Goal: Task Accomplishment & Management: Use online tool/utility

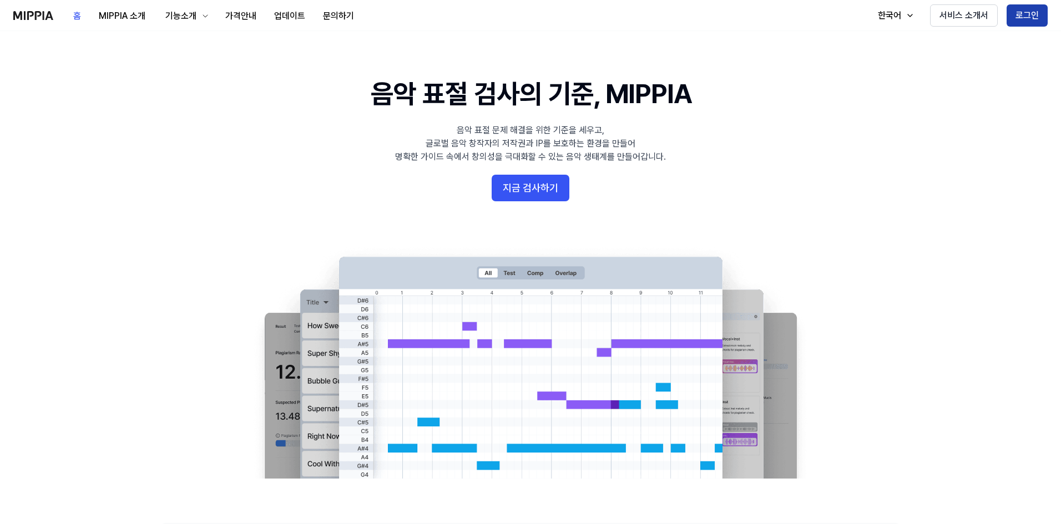
click at [1025, 16] on button "로그인" at bounding box center [1027, 15] width 41 height 22
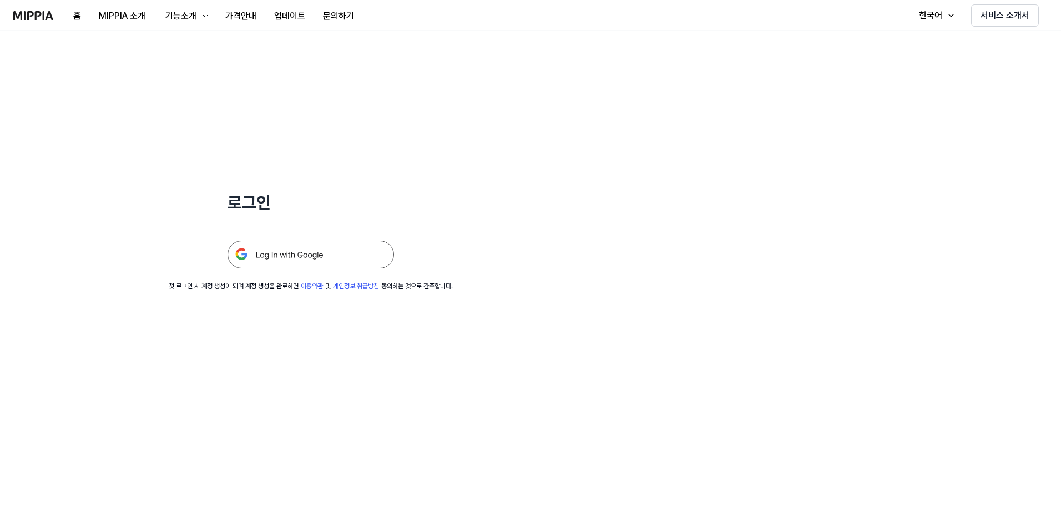
click at [297, 247] on img at bounding box center [310, 255] width 166 height 28
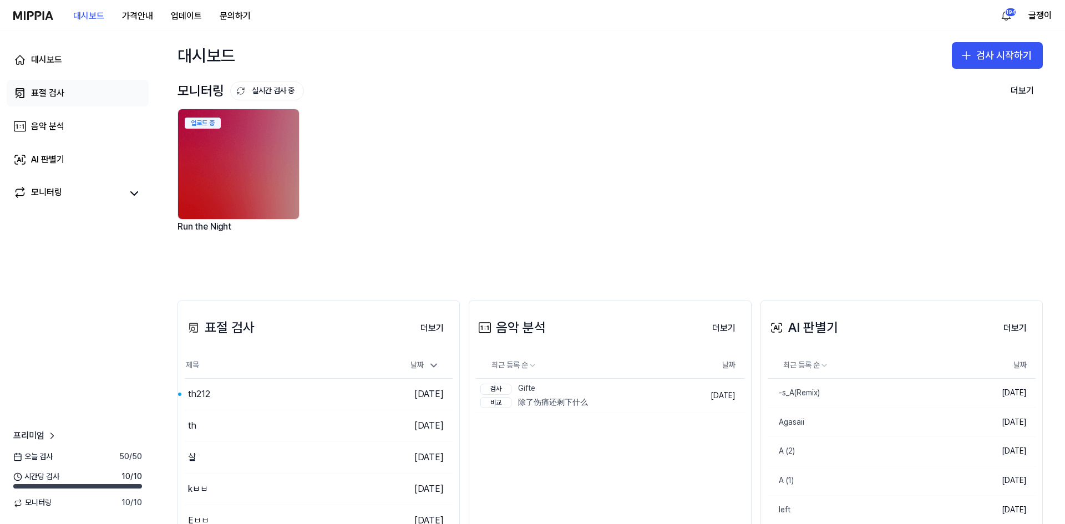
click at [42, 89] on div "표절 검사" at bounding box center [47, 93] width 33 height 13
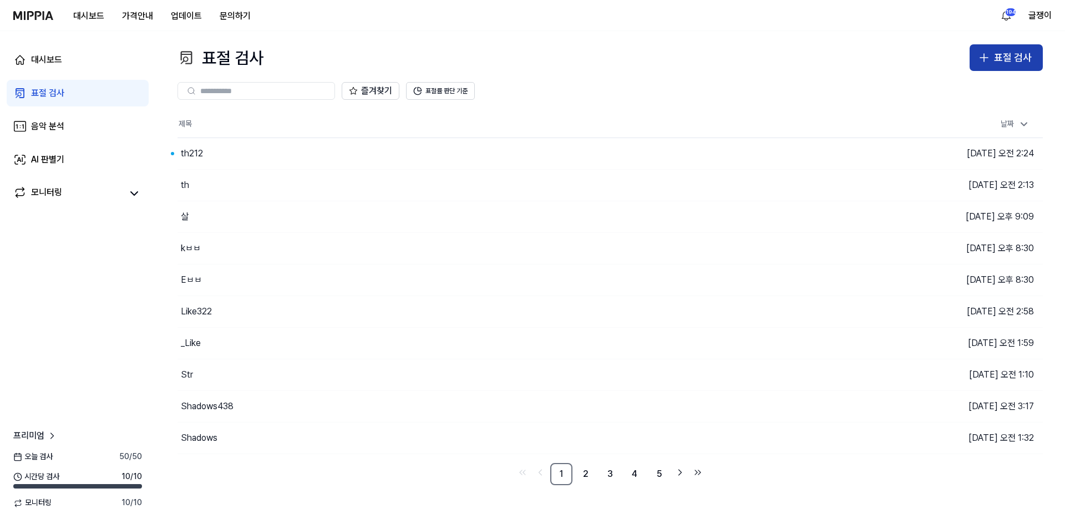
click at [995, 58] on div "표절 검사" at bounding box center [1013, 58] width 38 height 16
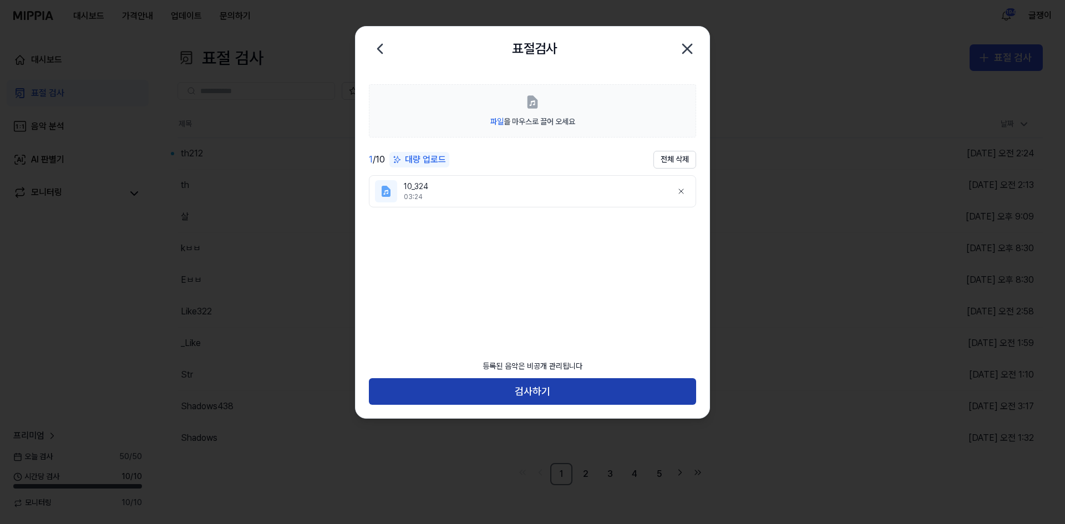
click at [539, 392] on button "검사하기" at bounding box center [532, 391] width 327 height 27
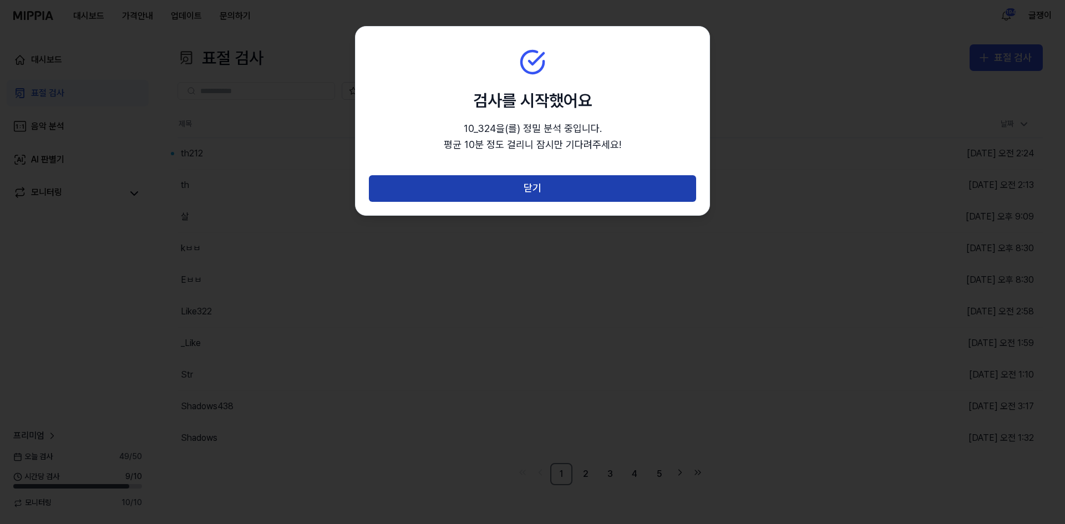
click at [540, 188] on button "닫기" at bounding box center [532, 188] width 327 height 27
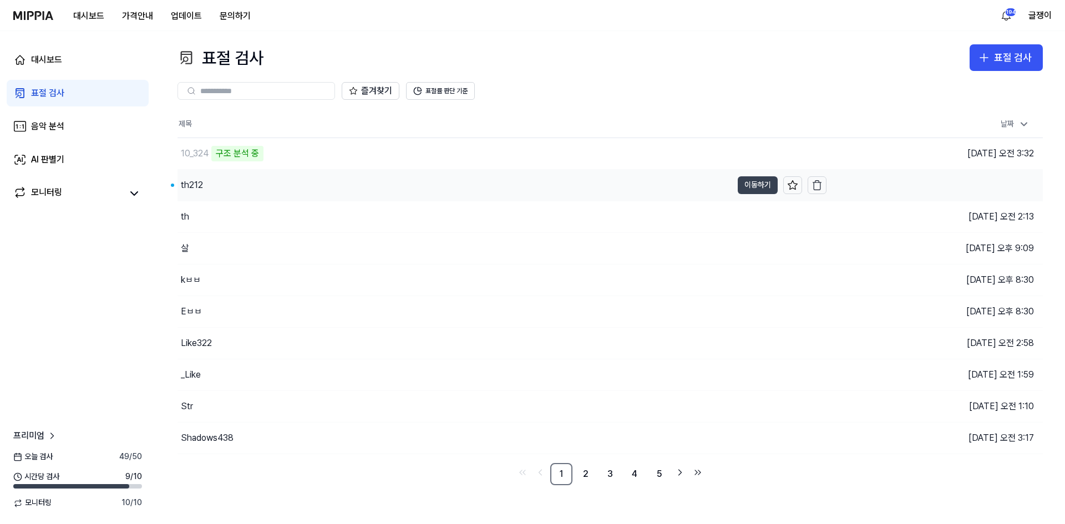
click at [754, 181] on button "이동하기" at bounding box center [758, 185] width 40 height 18
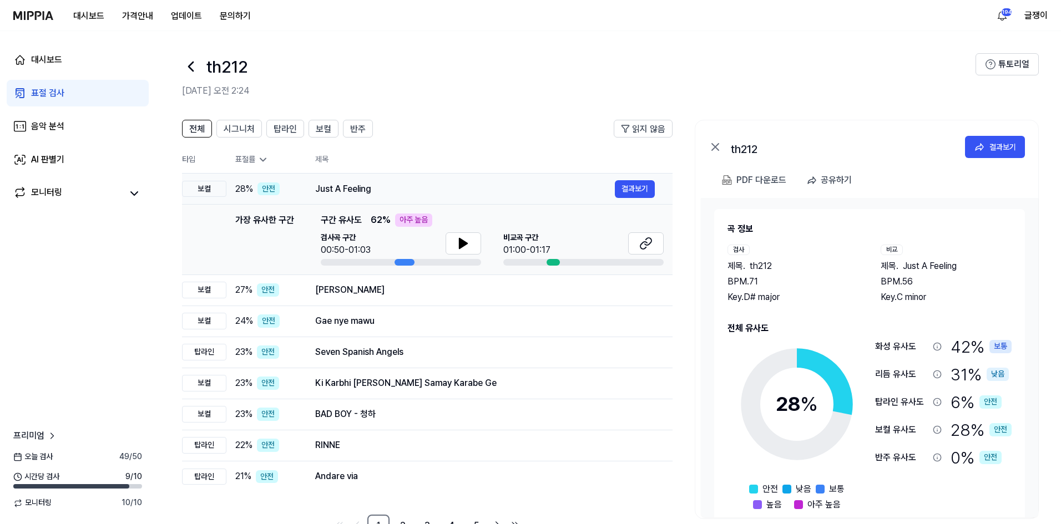
drag, startPoint x: 325, startPoint y: 156, endPoint x: 388, endPoint y: 189, distance: 71.5
click at [337, 161] on th "제목" at bounding box center [493, 159] width 357 height 27
